Goal: Information Seeking & Learning: Learn about a topic

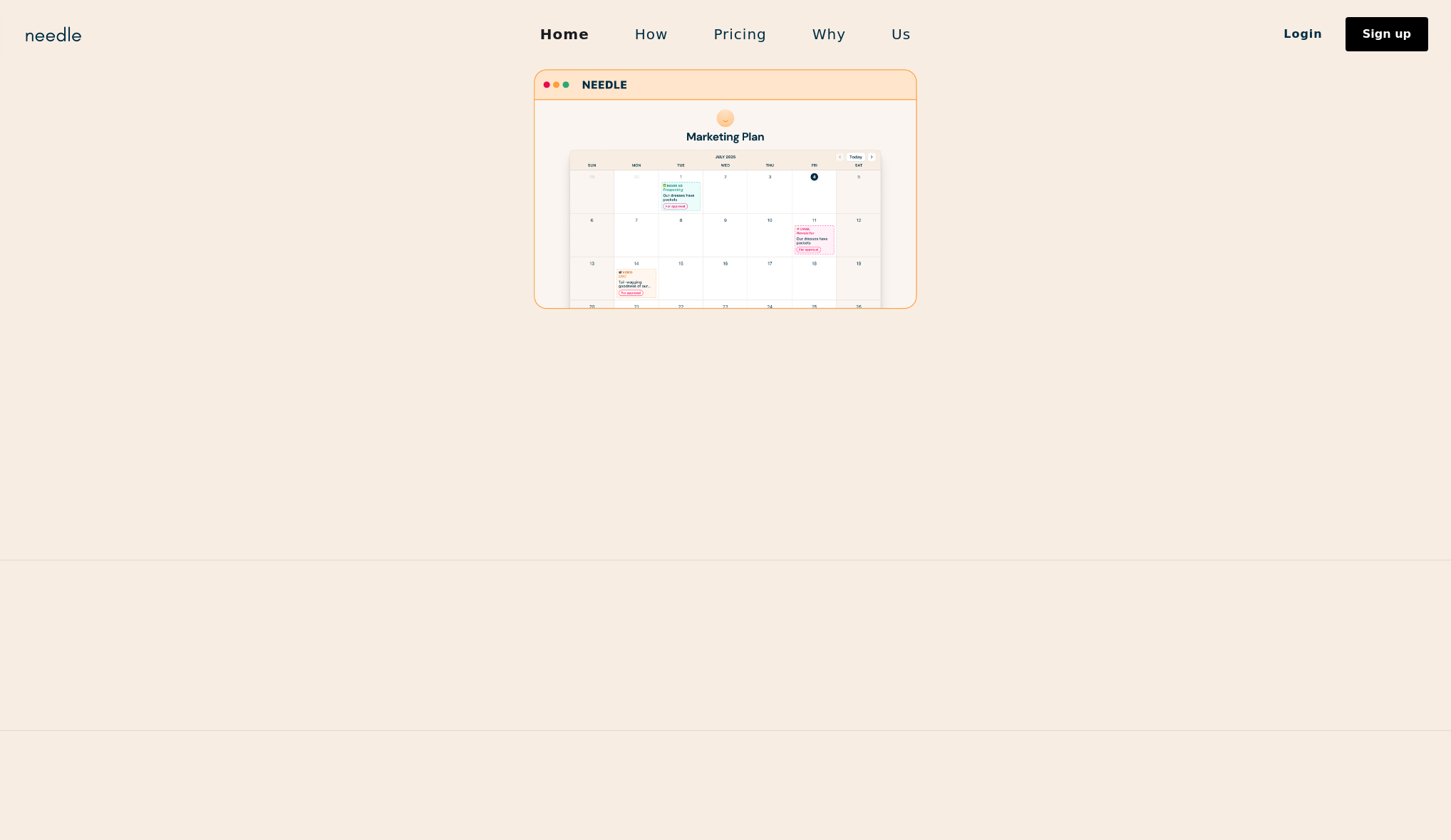
scroll to position [1774, 0]
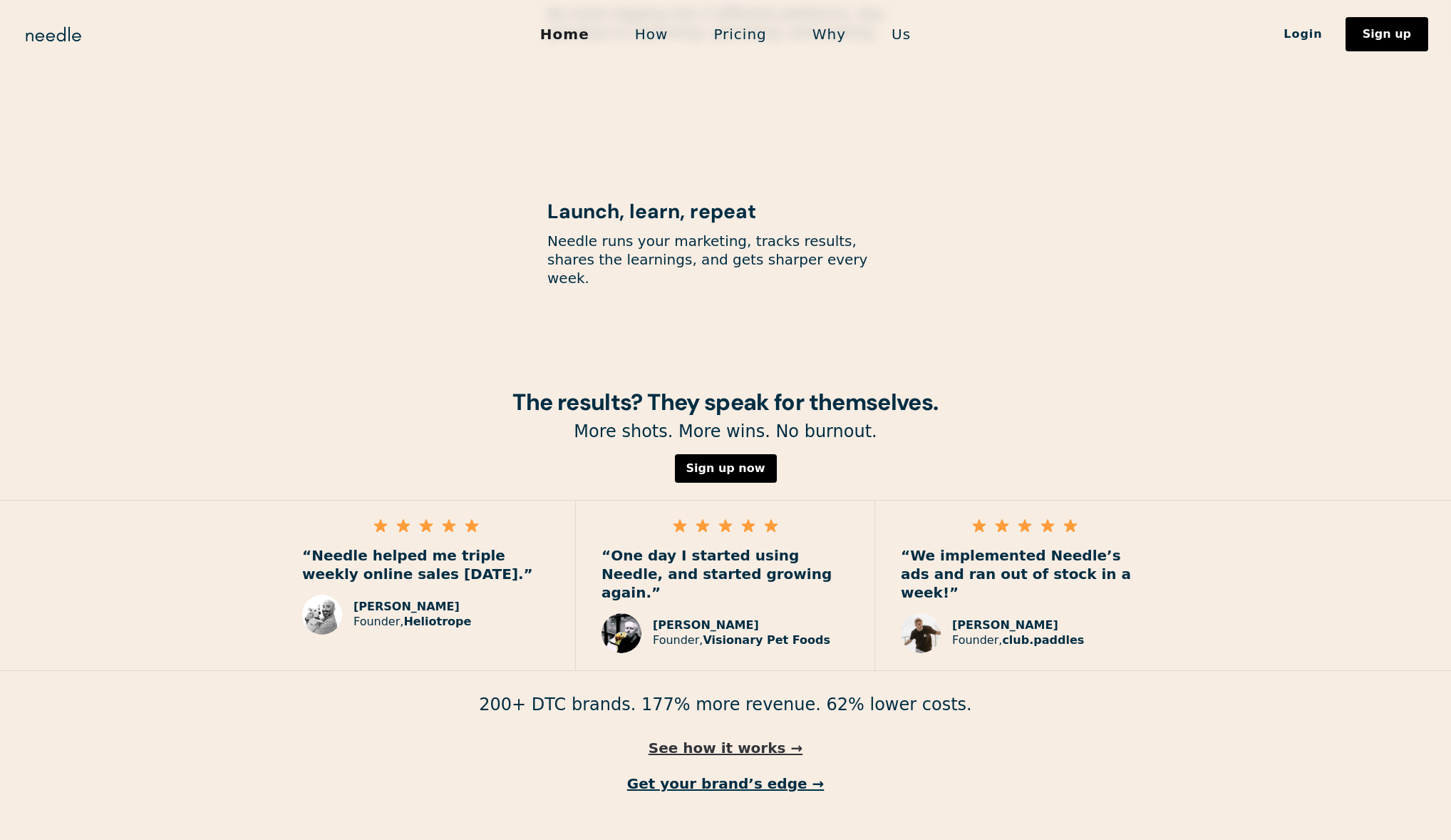
click at [709, 738] on link "See how it works →" at bounding box center [725, 748] width 1451 height 19
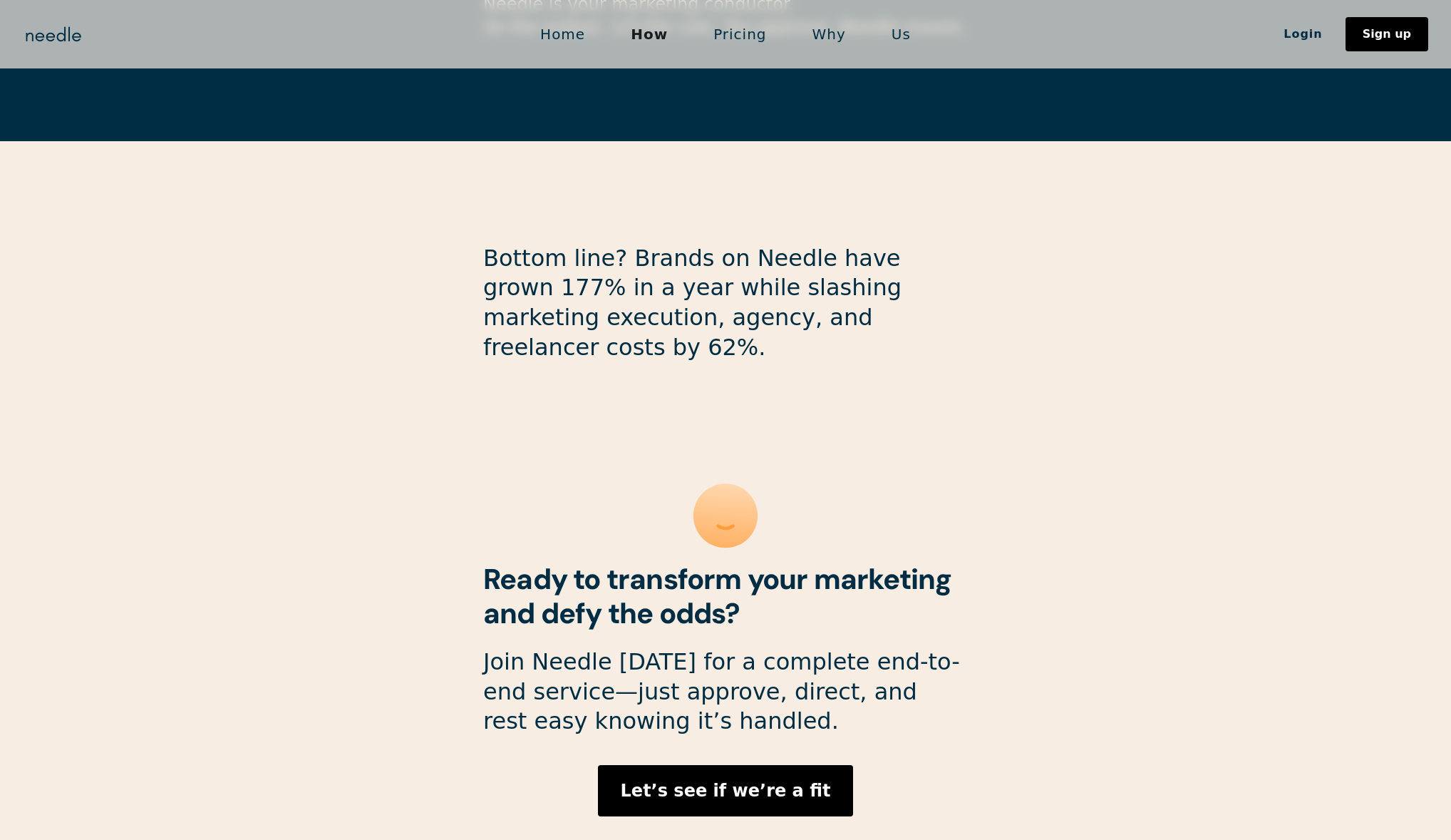
scroll to position [3562, 0]
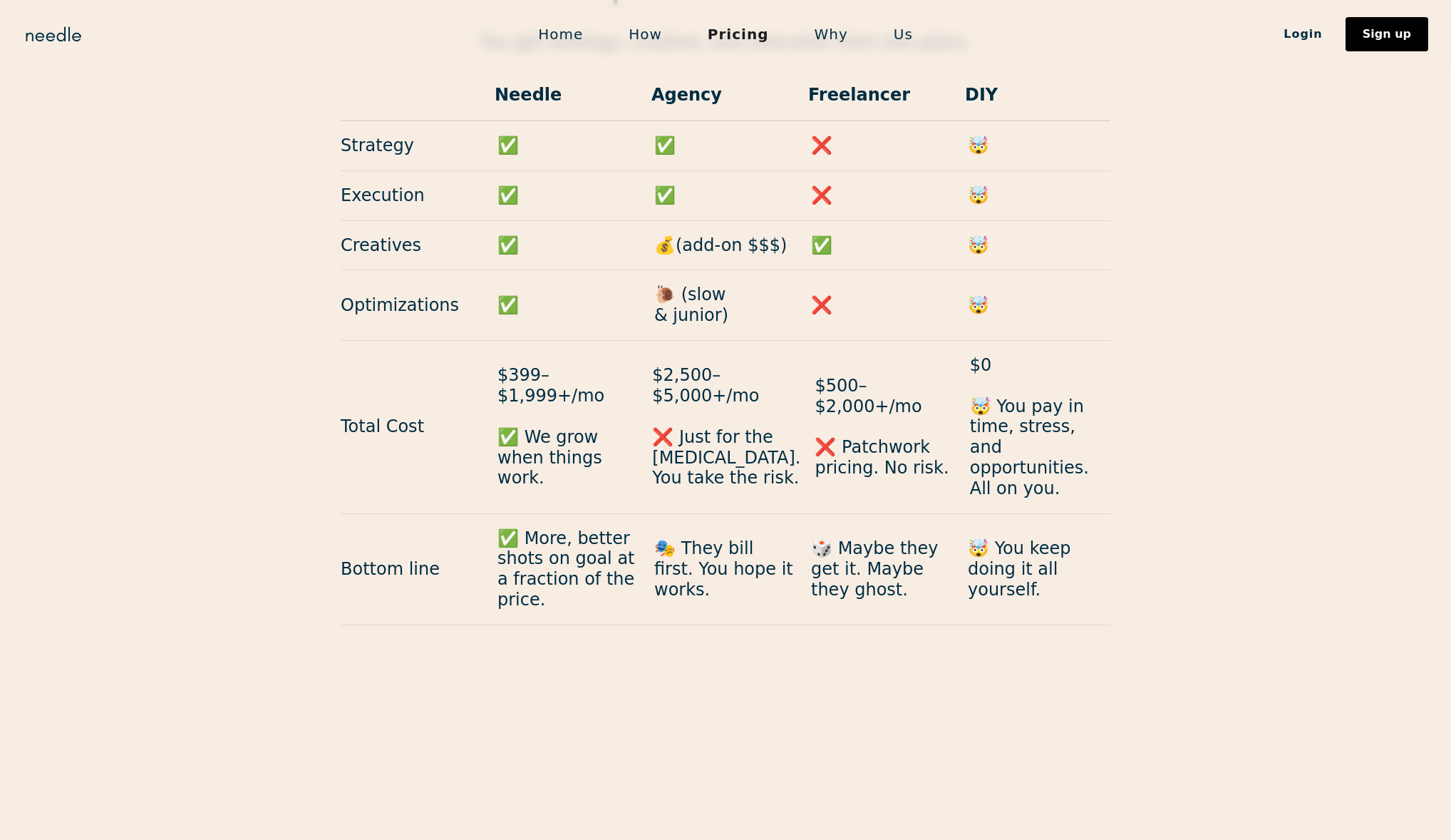
scroll to position [1324, 0]
